Goal: Task Accomplishment & Management: Manage account settings

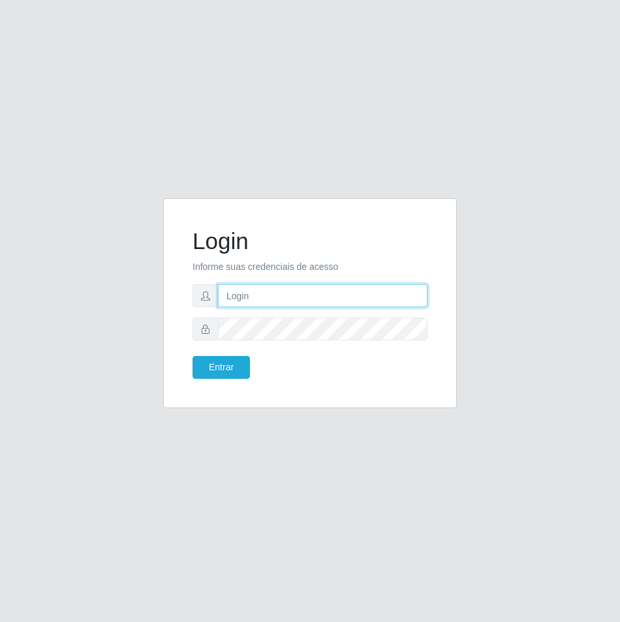
click at [254, 296] on input "text" at bounding box center [322, 295] width 209 height 23
type input "marciomanoeldossantostavaresfi@gmail.com"
click at [192, 356] on button "Entrar" at bounding box center [220, 367] width 57 height 23
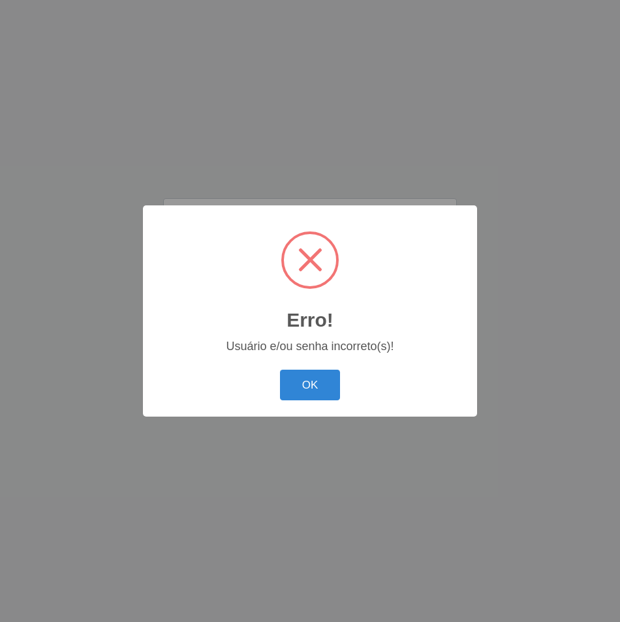
click at [280, 370] on button "OK" at bounding box center [310, 385] width 61 height 31
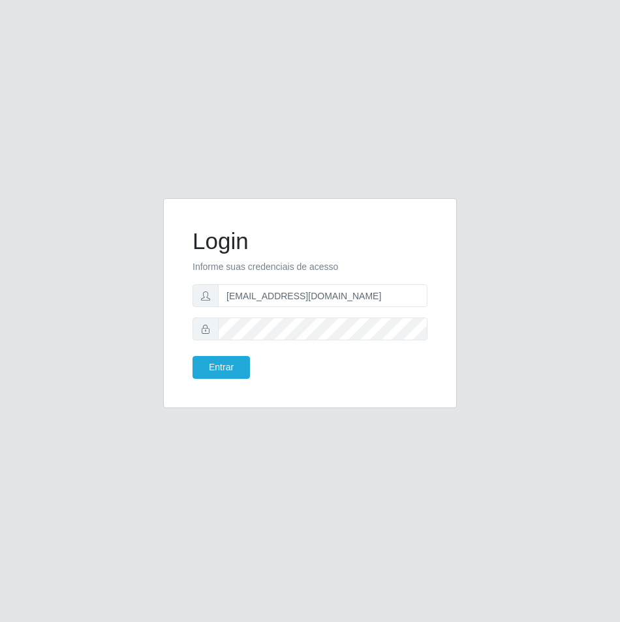
click at [261, 314] on form "Login Informe suas credenciais de acesso marciomanoeldossantostavaresfi@gmail.c…" at bounding box center [309, 303] width 235 height 151
click at [287, 308] on form "Login Informe suas credenciais de acesso Entrar" at bounding box center [309, 303] width 235 height 151
click at [277, 297] on input "text" at bounding box center [322, 295] width 209 height 23
type input "[EMAIL_ADDRESS][DOMAIN_NAME]"
click at [286, 307] on form "Login Informe suas credenciais de acesso Entrar" at bounding box center [309, 303] width 235 height 151
